Goal: Transaction & Acquisition: Purchase product/service

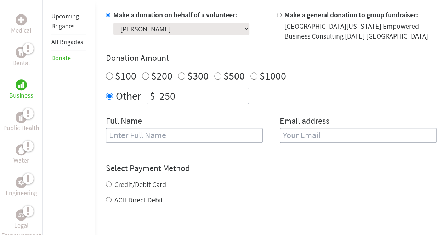
scroll to position [227, 0]
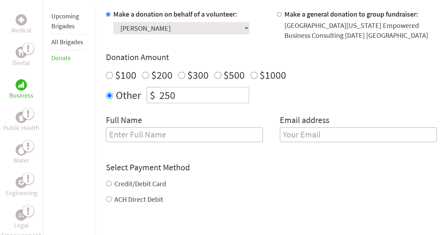
click at [180, 137] on input "text" at bounding box center [184, 134] width 157 height 15
type input "[PERSON_NAME]"
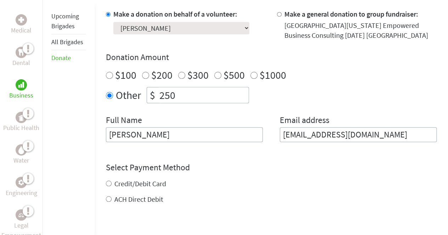
type input "[EMAIL_ADDRESS][DOMAIN_NAME]"
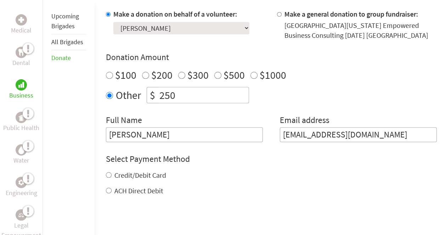
click at [144, 184] on div "Credit/Debit Card ACH Direct Debit" at bounding box center [271, 183] width 331 height 25
click at [109, 176] on input "Credit/Debit Card" at bounding box center [109, 175] width 6 height 6
radio input "true"
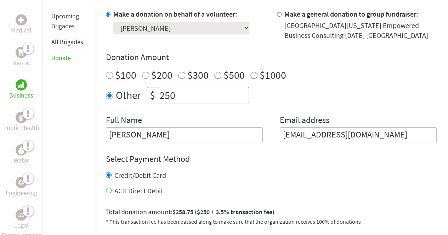
scroll to position [324, 0]
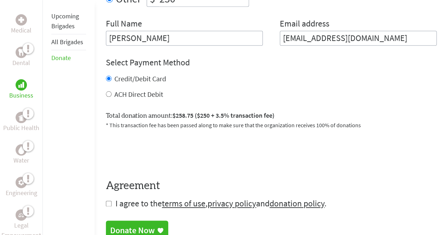
click at [116, 95] on label "ACH Direct Debit" at bounding box center [138, 94] width 49 height 9
click at [112, 95] on input "ACH Direct Debit" at bounding box center [109, 94] width 6 height 6
radio input "true"
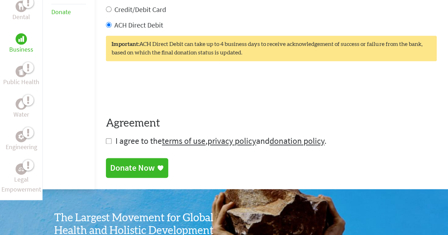
scroll to position [393, 0]
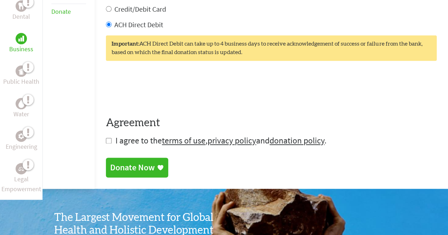
click at [108, 141] on input "checkbox" at bounding box center [109, 141] width 6 height 6
checkbox input "true"
click at [126, 173] on div "Donate Now" at bounding box center [132, 168] width 45 height 11
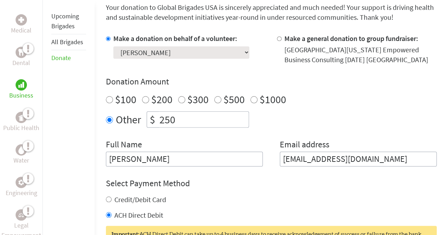
scroll to position [210, 0]
